Goal: Transaction & Acquisition: Purchase product/service

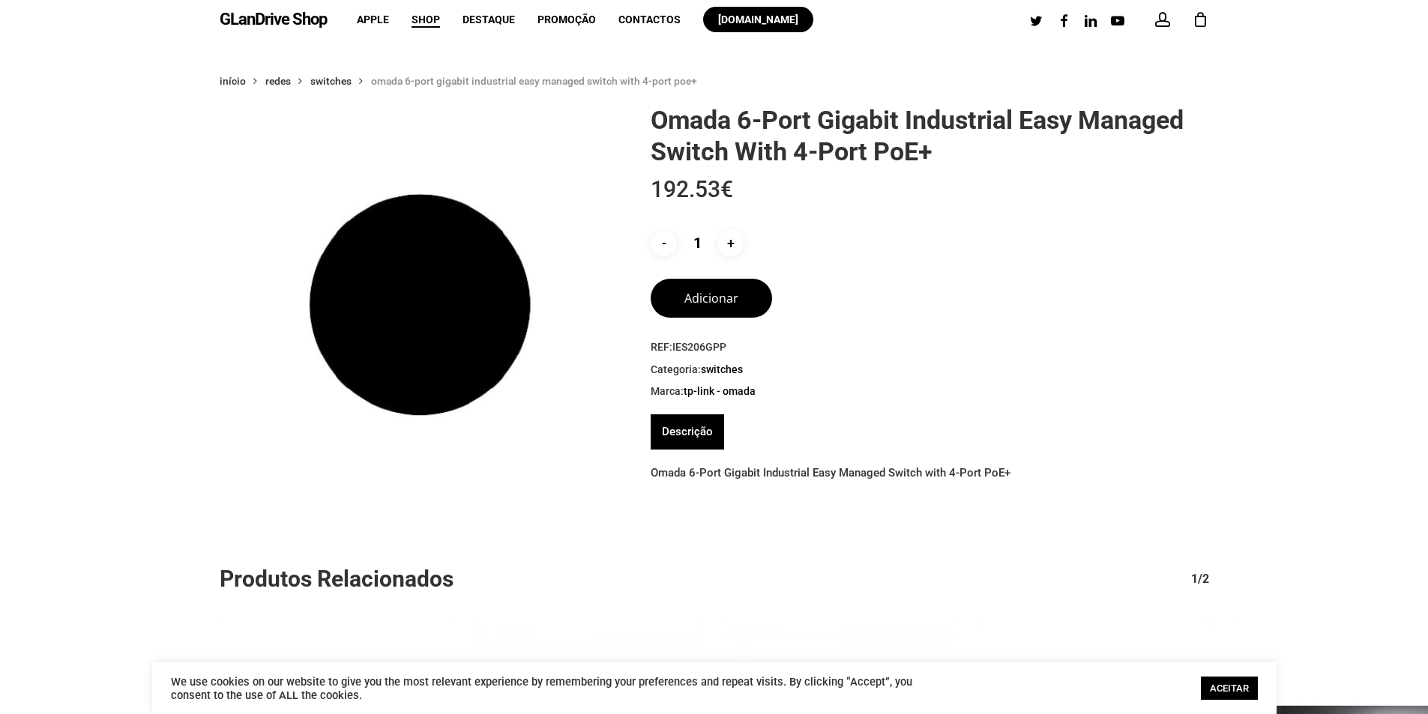
click at [1221, 686] on link "ACEITAR" at bounding box center [1229, 688] width 57 height 23
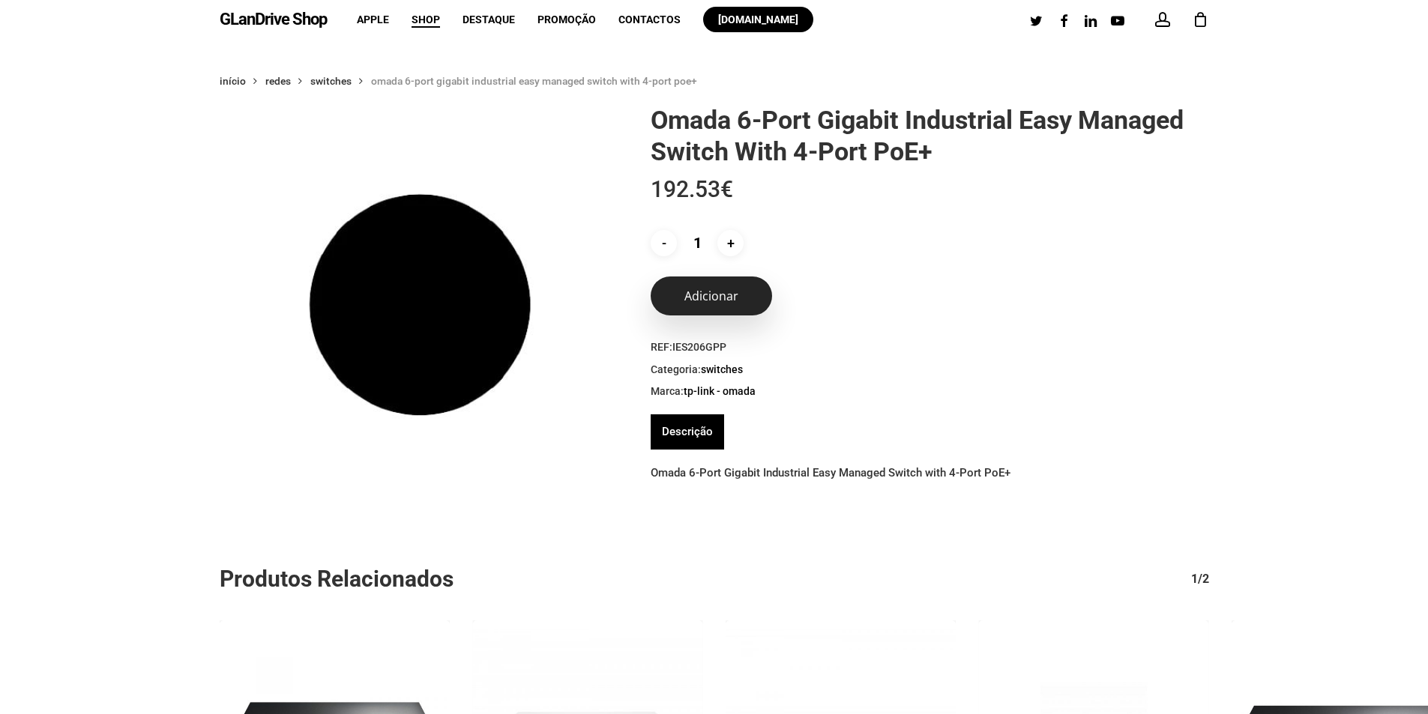
click at [704, 297] on button "Adicionar" at bounding box center [711, 296] width 121 height 39
click at [1200, 21] on div "1" at bounding box center [1207, 15] width 16 height 16
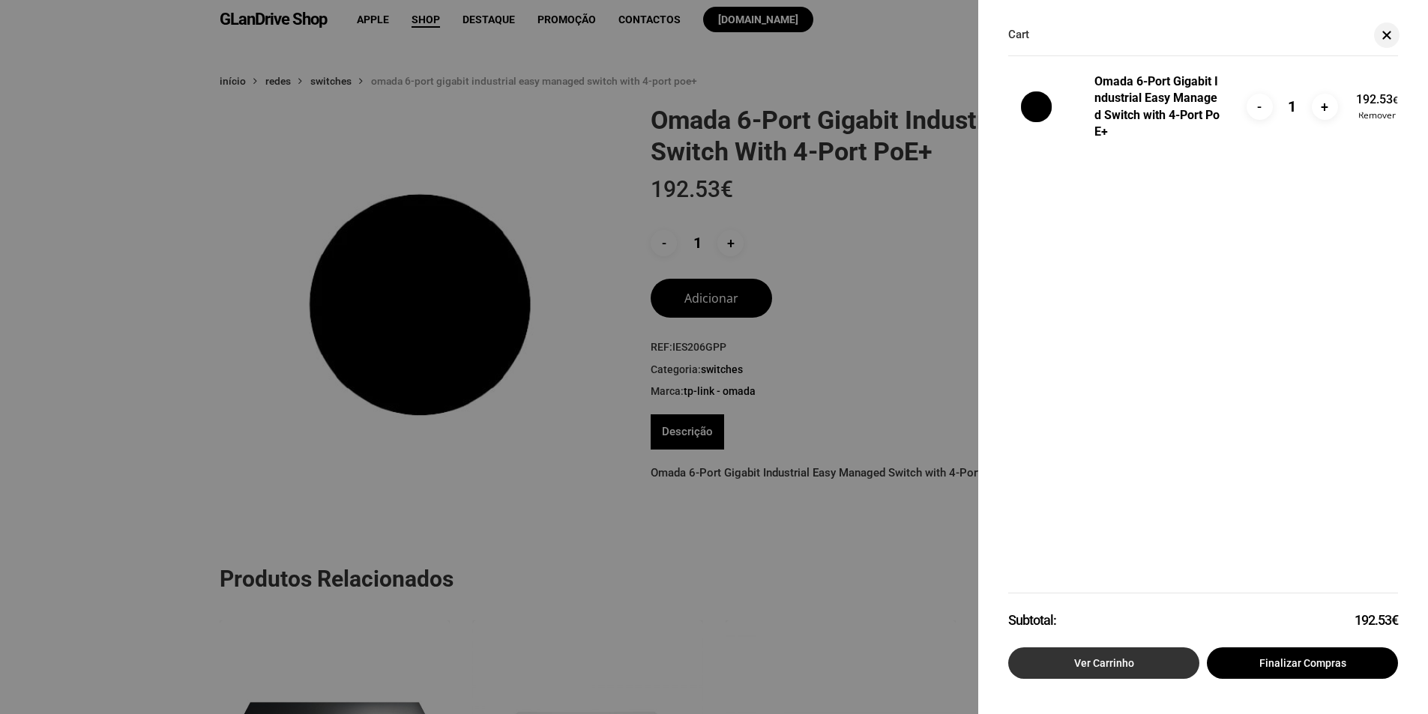
click at [1153, 655] on link "Ver carrinho" at bounding box center [1103, 663] width 191 height 31
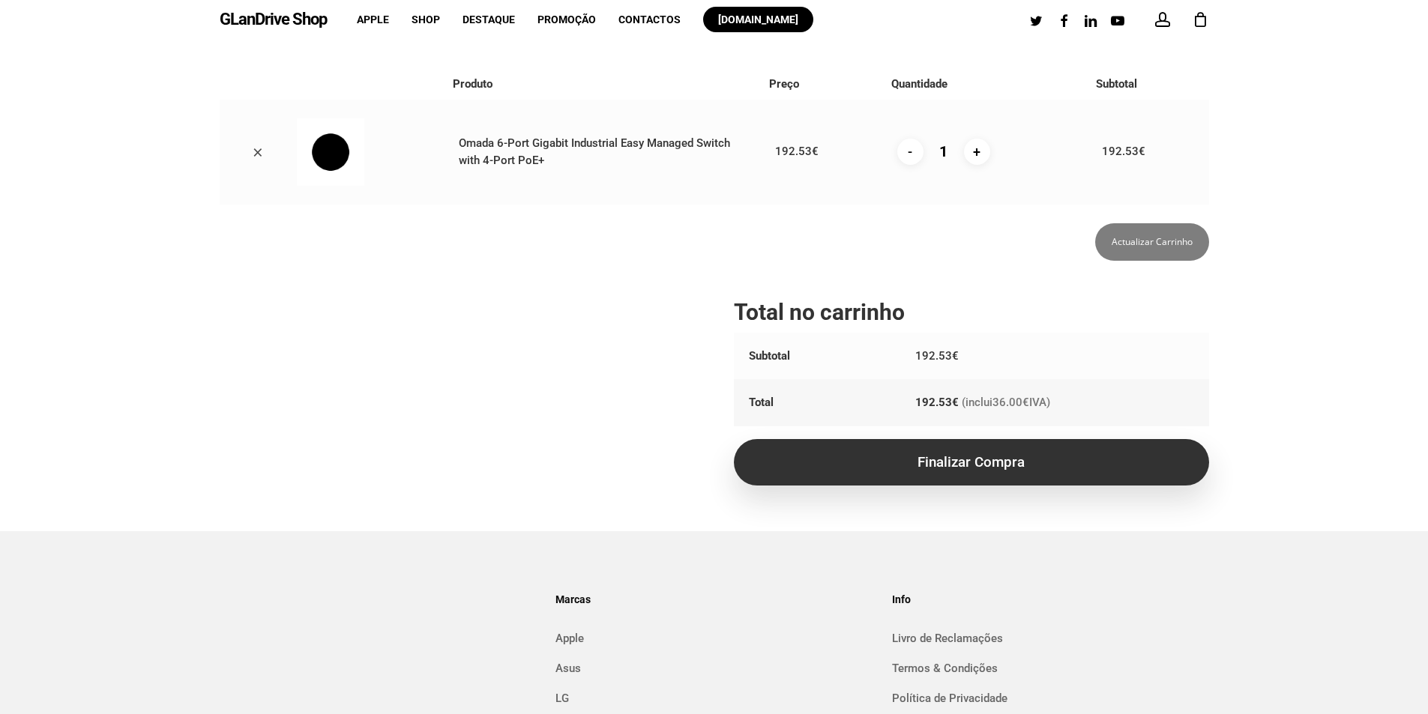
click at [978, 464] on link "Finalizar compra" at bounding box center [971, 462] width 475 height 46
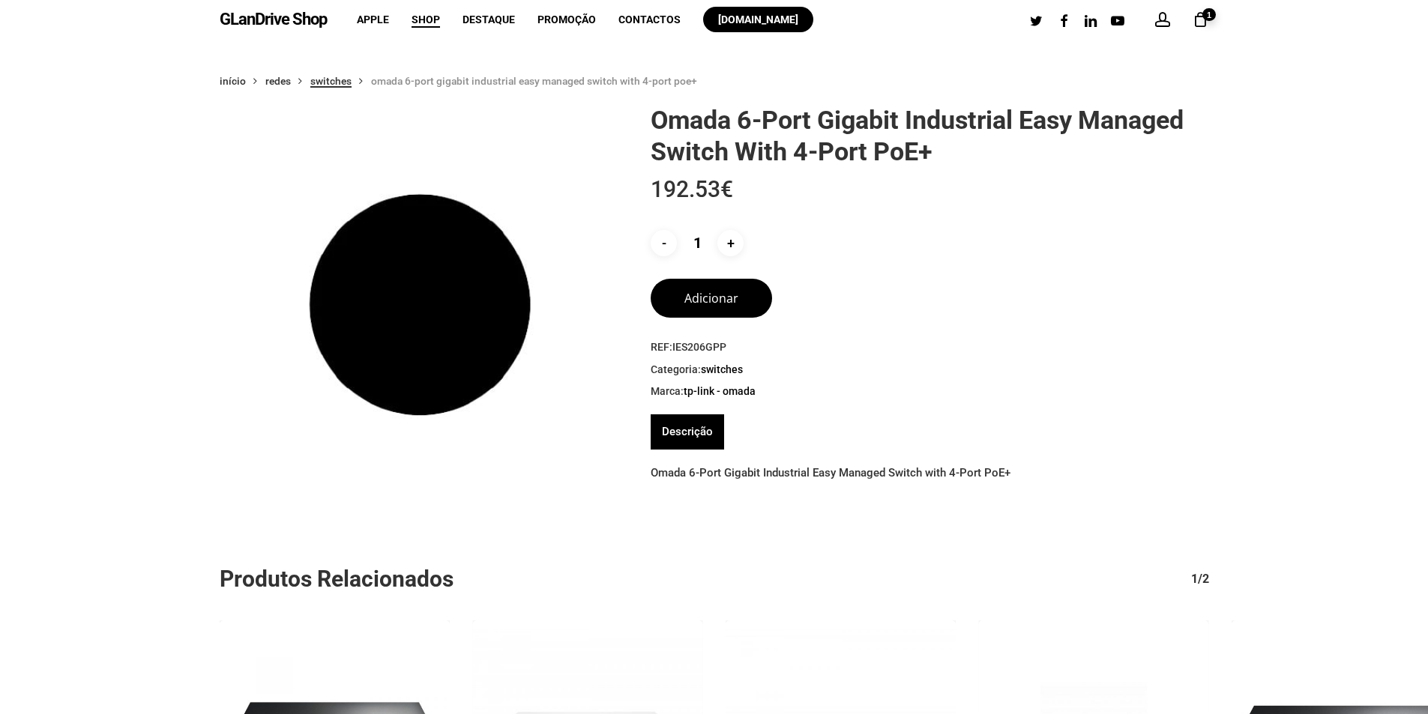
click at [318, 82] on link "Switches" at bounding box center [330, 80] width 41 height 13
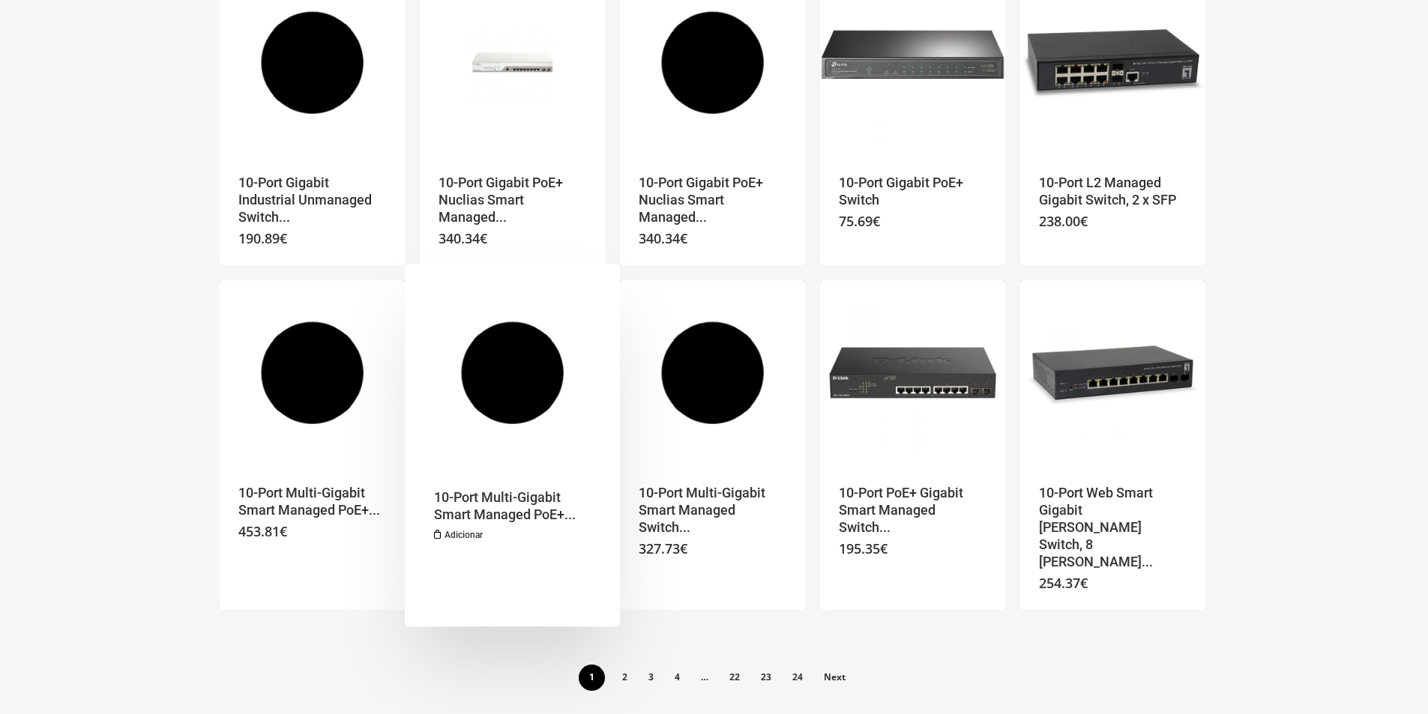
scroll to position [675, 0]
